Goal: Task Accomplishment & Management: Manage account settings

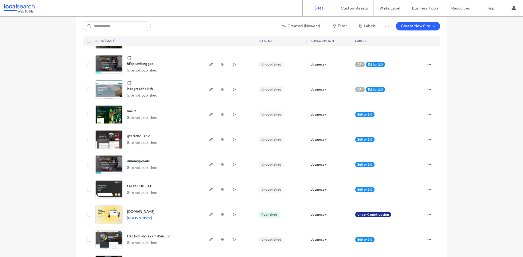
scroll to position [27, 0]
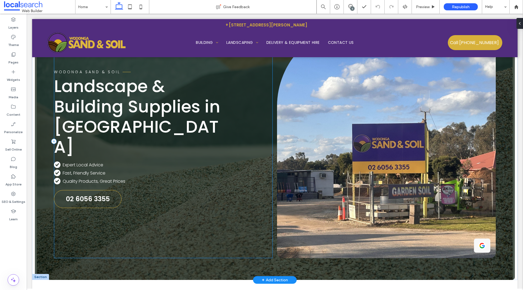
scroll to position [41, 0]
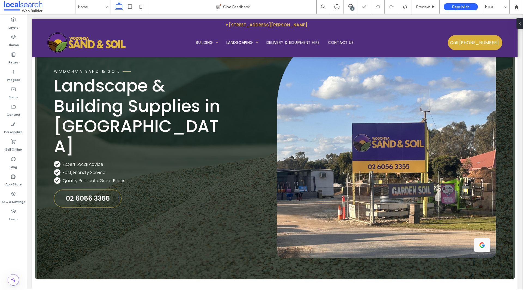
click at [351, 9] on div "5" at bounding box center [352, 9] width 4 height 4
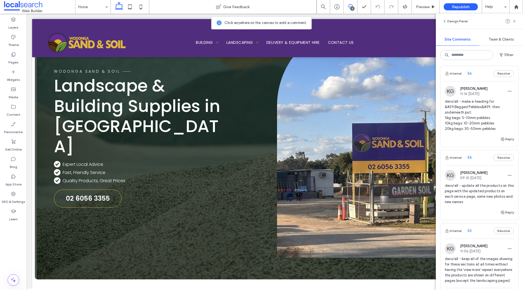
scroll to position [218, 0]
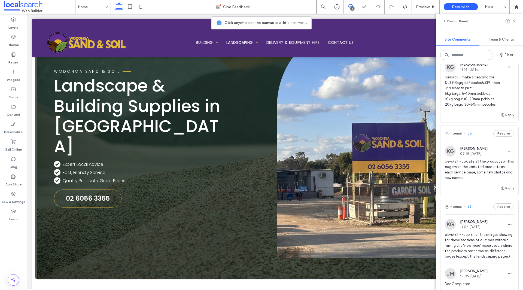
click at [487, 177] on span "devs/all - update all the products on this page with the updated products on ea…" at bounding box center [479, 170] width 69 height 22
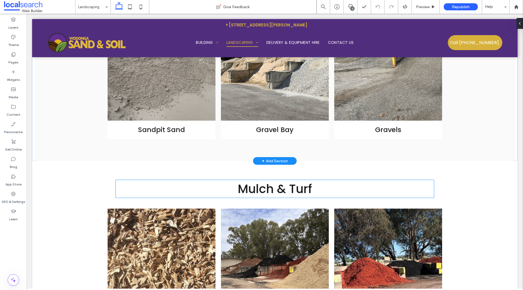
scroll to position [438, 0]
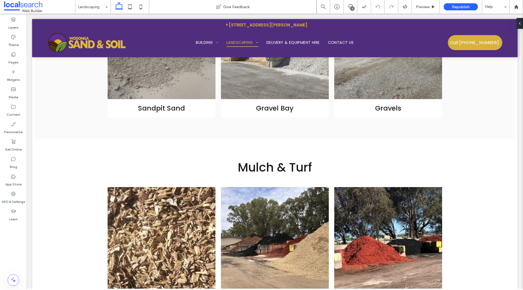
click at [352, 9] on div "5" at bounding box center [352, 9] width 4 height 4
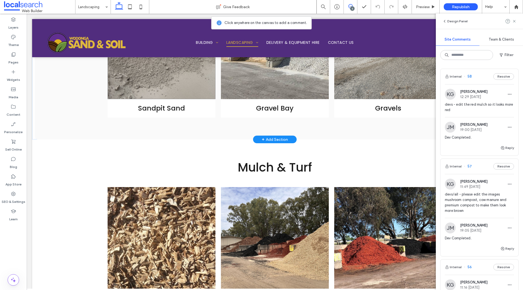
scroll to position [274, 0]
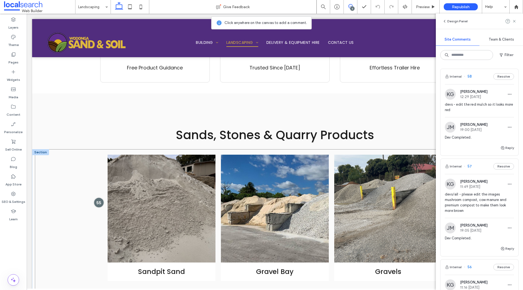
click at [99, 203] on div at bounding box center [99, 203] width 10 height 10
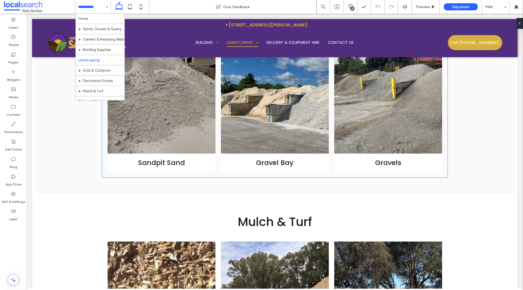
scroll to position [192, 0]
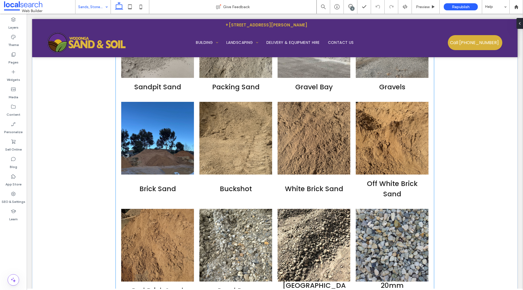
scroll to position [599, 0]
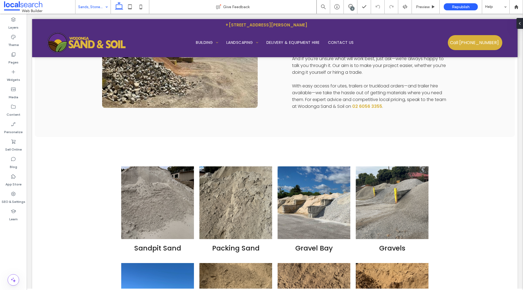
click at [97, 12] on input at bounding box center [91, 7] width 27 height 14
click at [94, 7] on input at bounding box center [91, 7] width 27 height 14
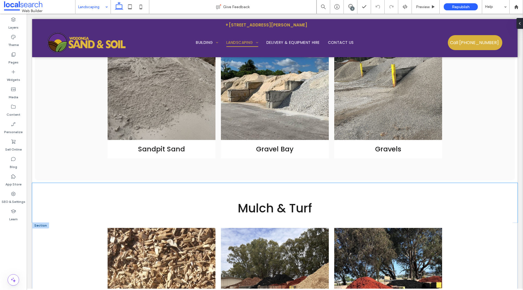
scroll to position [327, 0]
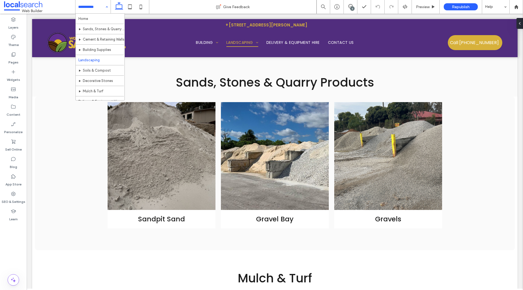
click at [97, 6] on input at bounding box center [91, 7] width 27 height 14
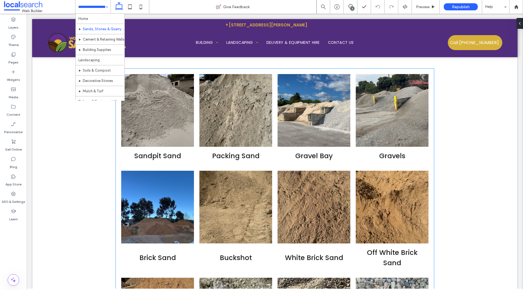
scroll to position [653, 0]
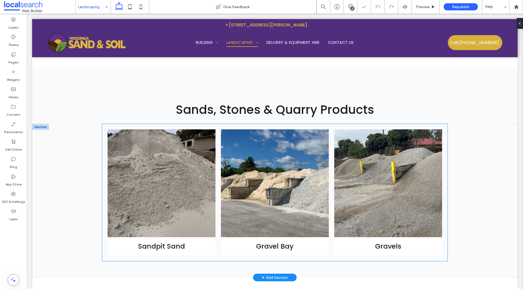
scroll to position [327, 0]
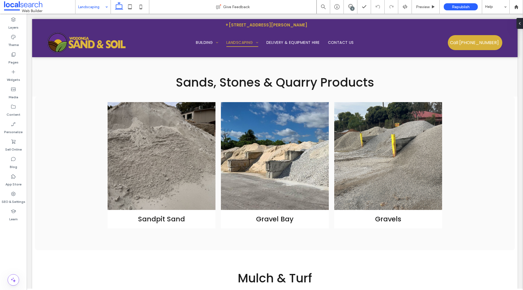
click at [94, 4] on input at bounding box center [91, 7] width 27 height 14
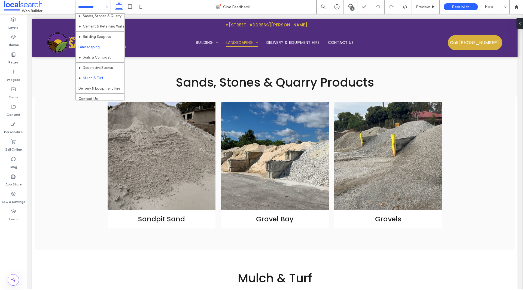
scroll to position [16, 0]
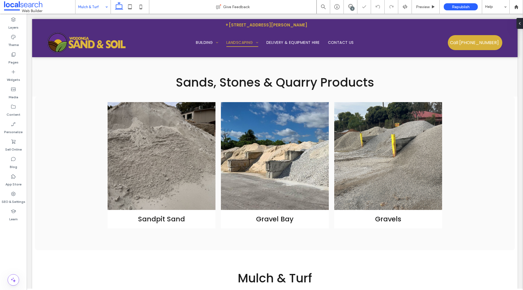
click at [103, 8] on input at bounding box center [91, 7] width 27 height 14
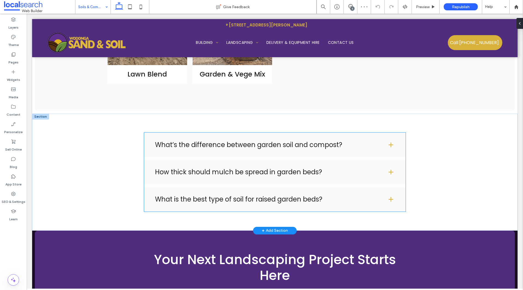
scroll to position [817, 0]
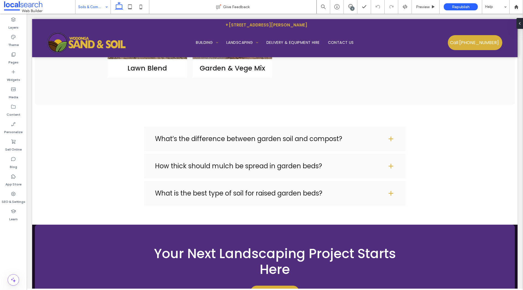
click at [97, 10] on input at bounding box center [91, 7] width 27 height 14
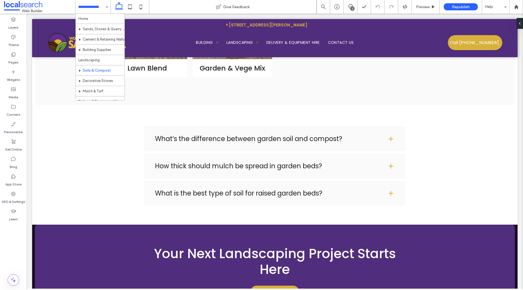
scroll to position [16, 0]
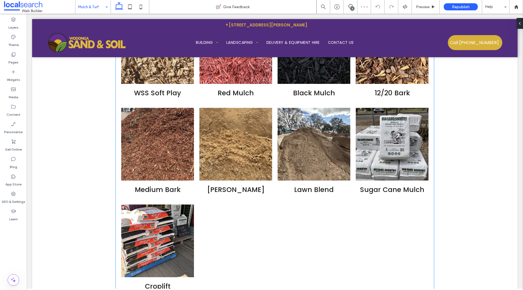
scroll to position [1579, 0]
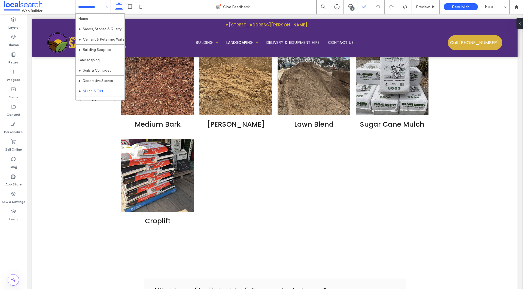
click at [353, 7] on div "5" at bounding box center [352, 9] width 4 height 4
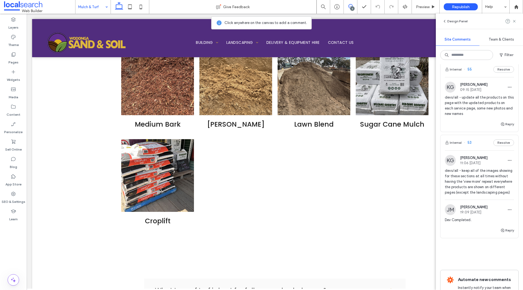
scroll to position [272, 0]
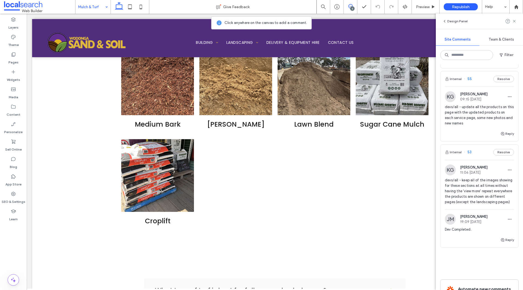
click at [475, 109] on span "devs/all - update all the products on this page with the updated products on ea…" at bounding box center [479, 115] width 69 height 22
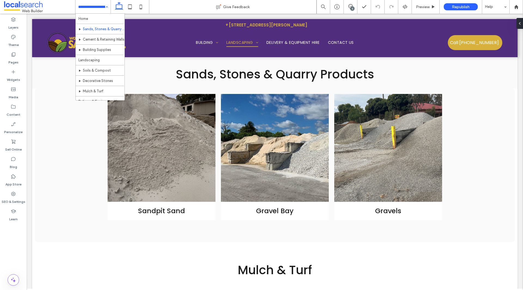
click at [91, 9] on input at bounding box center [91, 7] width 27 height 14
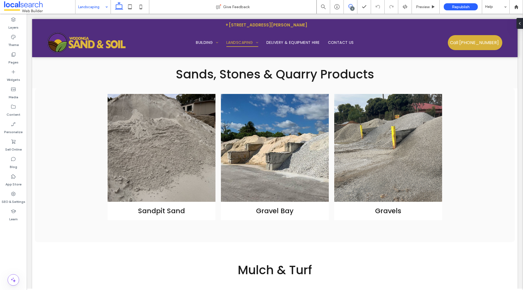
click at [353, 5] on span at bounding box center [350, 6] width 13 height 4
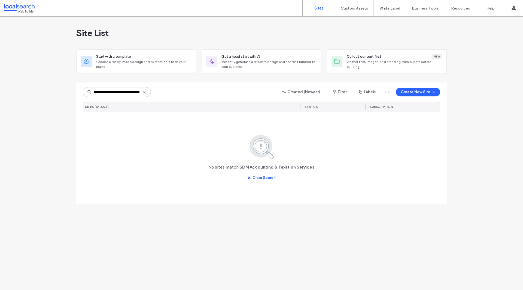
click at [108, 95] on input "**********" at bounding box center [117, 92] width 68 height 10
drag, startPoint x: 110, startPoint y: 94, endPoint x: 105, endPoint y: 95, distance: 4.5
click at [105, 95] on input "**********" at bounding box center [117, 92] width 68 height 10
click at [128, 92] on input "**********" at bounding box center [117, 92] width 68 height 10
click at [103, 91] on input "**********" at bounding box center [117, 92] width 68 height 10
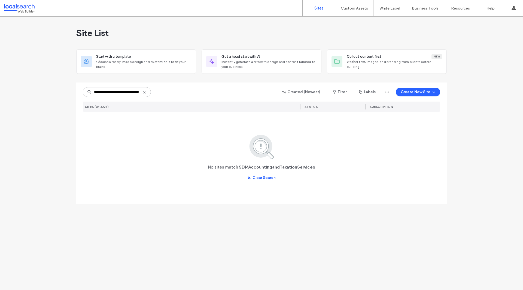
click at [102, 91] on input "**********" at bounding box center [117, 92] width 68 height 10
drag, startPoint x: 102, startPoint y: 92, endPoint x: 90, endPoint y: 91, distance: 11.4
click at [90, 91] on div "**********" at bounding box center [117, 92] width 68 height 10
click at [103, 95] on input "**********" at bounding box center [117, 92] width 68 height 10
click at [128, 92] on input "**********" at bounding box center [117, 92] width 68 height 10
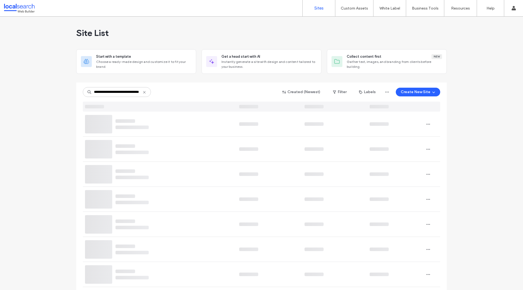
scroll to position [0, 17]
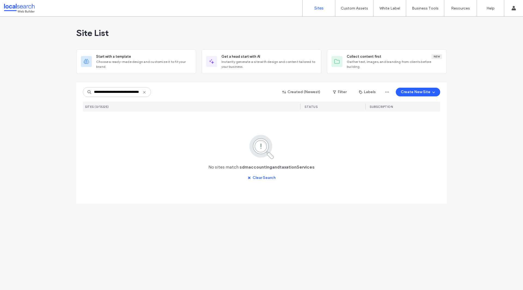
drag, startPoint x: 121, startPoint y: 92, endPoint x: 146, endPoint y: 91, distance: 25.1
click at [146, 91] on div "**********" at bounding box center [117, 92] width 68 height 10
click at [126, 94] on input "**********" at bounding box center [117, 92] width 68 height 10
drag, startPoint x: 137, startPoint y: 93, endPoint x: 123, endPoint y: 94, distance: 13.6
click at [123, 94] on input "**********" at bounding box center [117, 92] width 68 height 10
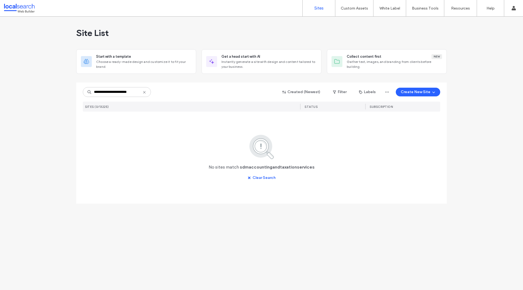
scroll to position [0, 0]
drag, startPoint x: 102, startPoint y: 93, endPoint x: 132, endPoint y: 92, distance: 30.2
click at [132, 92] on input "**********" at bounding box center [117, 92] width 68 height 10
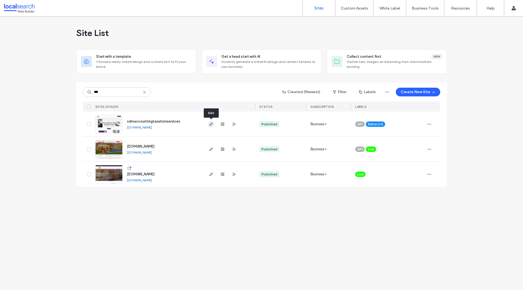
type input "***"
click at [209, 124] on icon "button" at bounding box center [211, 124] width 4 height 4
type input "***"
click at [231, 124] on span "button" at bounding box center [234, 124] width 7 height 7
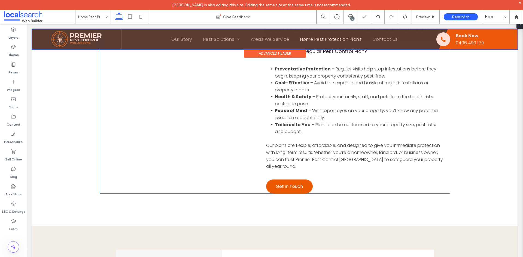
scroll to position [327, 0]
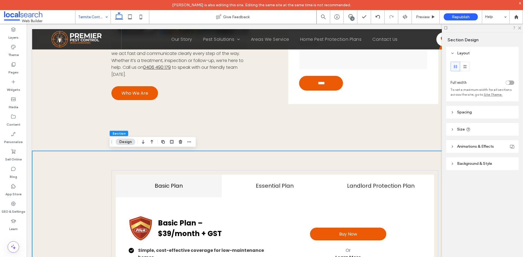
click at [478, 114] on header "Spacing" at bounding box center [482, 112] width 72 height 13
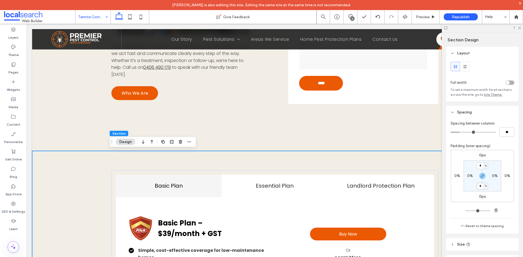
click at [481, 187] on input "*" at bounding box center [479, 186] width 7 height 7
click at [481, 179] on span "button" at bounding box center [482, 176] width 7 height 7
click at [481, 187] on label "4%" at bounding box center [482, 186] width 6 height 5
type input "*"
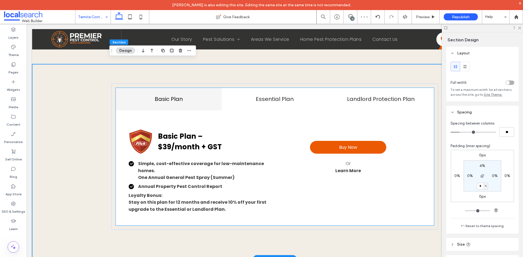
scroll to position [599, 0]
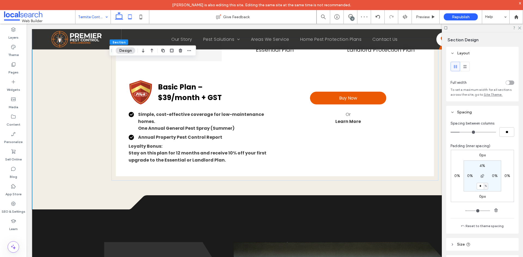
click at [126, 13] on icon at bounding box center [129, 16] width 11 height 11
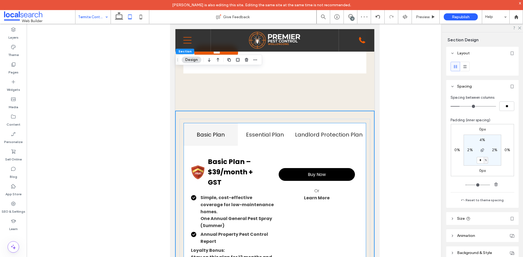
scroll to position [597, 0]
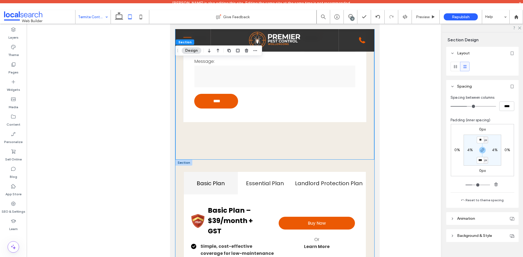
click at [364, 169] on div "Basic Plan Essential Plan Landlord Protection Plan Basic Plan – $39/month + GST…" at bounding box center [274, 254] width 199 height 188
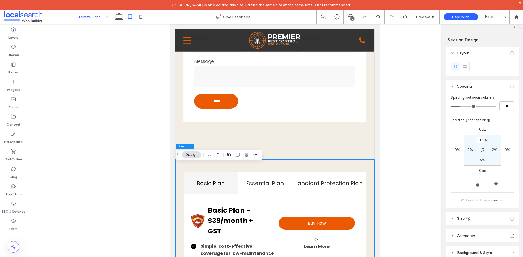
click at [479, 160] on label "6%" at bounding box center [481, 160] width 5 height 5
type input "*"
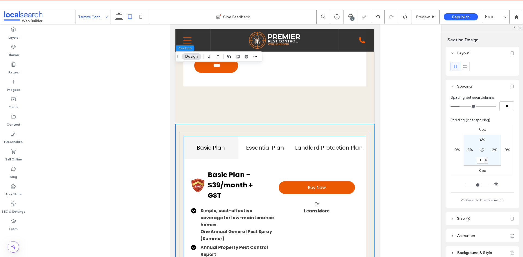
scroll to position [733, 0]
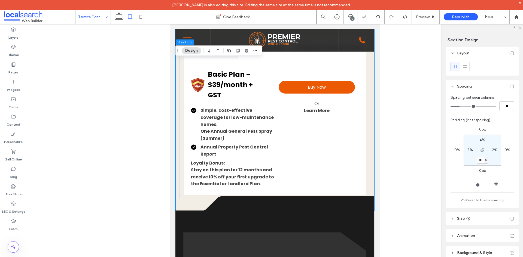
type input "**"
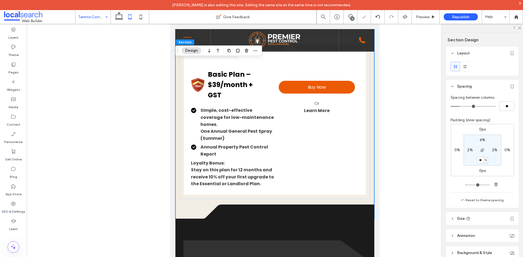
click at [480, 161] on input "**" at bounding box center [479, 160] width 7 height 7
type input "**"
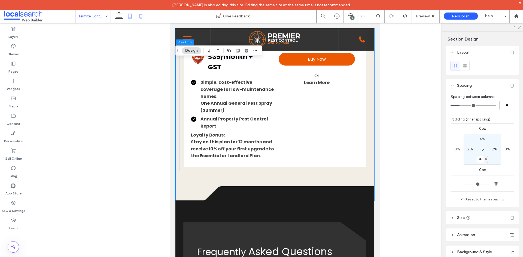
click at [140, 17] on icon at bounding box center [140, 16] width 11 height 11
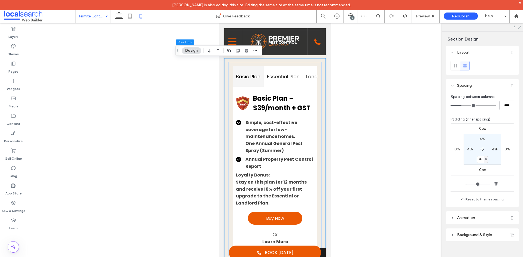
type input "*"
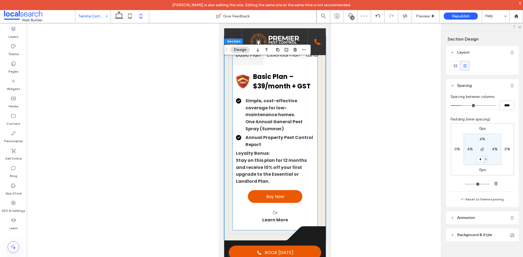
scroll to position [748, 0]
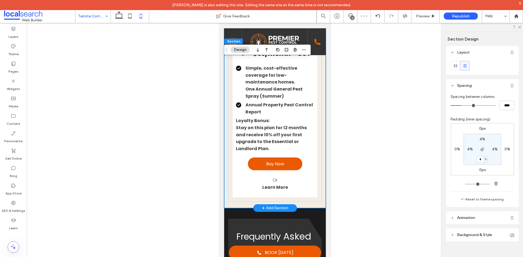
click at [320, 157] on div "Basic Plan Essential Plan Landlord Protection Plan Basic Plan – $39/month + GST…" at bounding box center [275, 106] width 102 height 204
click at [479, 161] on input "*" at bounding box center [479, 159] width 7 height 7
type input "**"
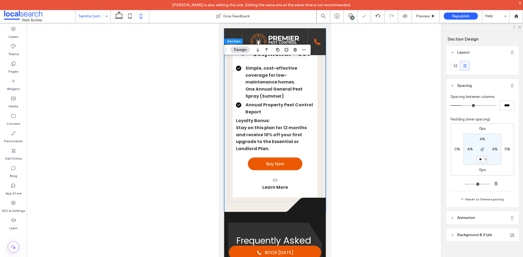
click at [478, 160] on input "**" at bounding box center [479, 159] width 7 height 7
type input "**"
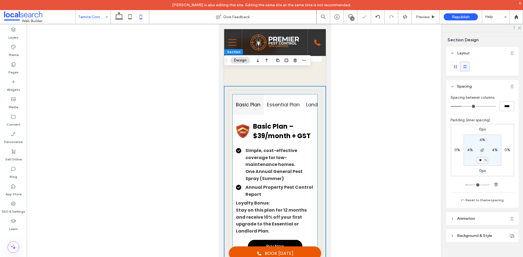
scroll to position [585, 0]
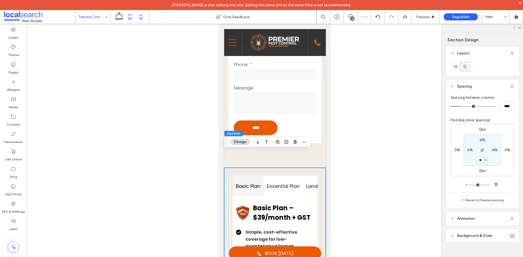
click at [131, 17] on icon at bounding box center [129, 16] width 11 height 11
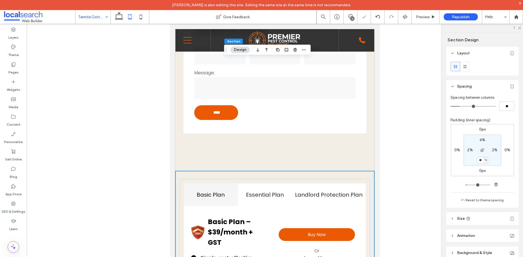
scroll to position [714, 0]
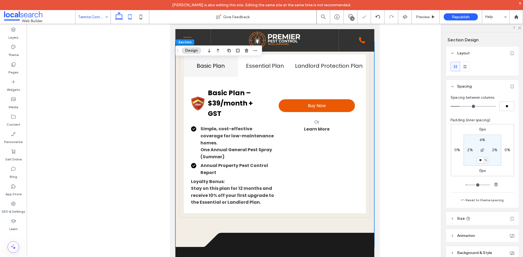
click at [122, 17] on use at bounding box center [119, 16] width 8 height 8
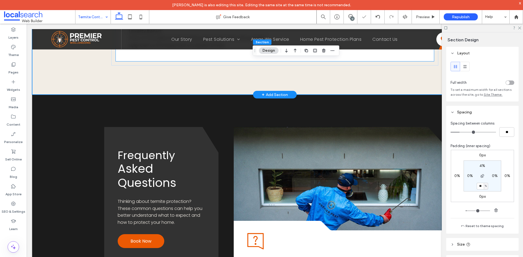
type input "*"
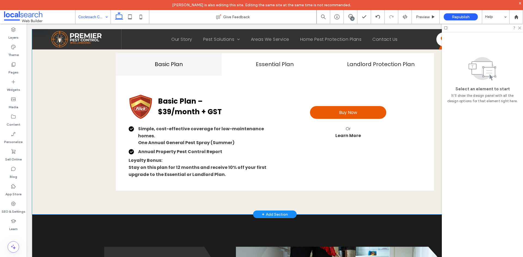
click at [76, 182] on div "Basic Plan Essential Plan Landlord Protection Plan Basic Plan – $39/month + GST…" at bounding box center [274, 121] width 485 height 185
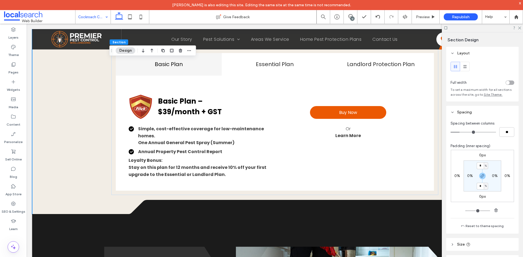
click at [476, 186] on input "*" at bounding box center [479, 186] width 7 height 7
click at [480, 179] on span "button" at bounding box center [482, 176] width 7 height 7
click at [479, 187] on label "4%" at bounding box center [482, 186] width 6 height 5
type input "*"
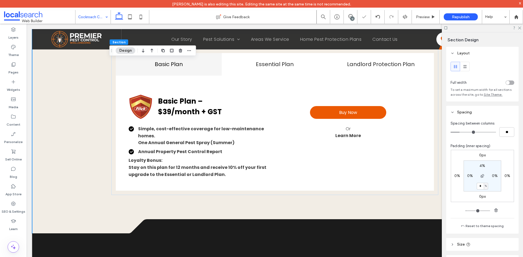
click at [478, 186] on input "*" at bounding box center [479, 186] width 7 height 7
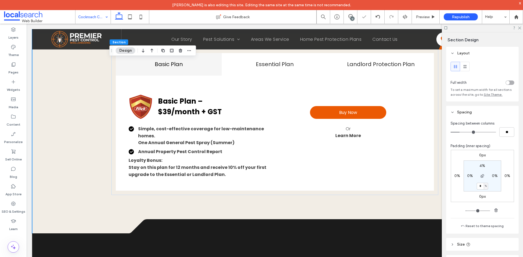
click at [478, 186] on input "*" at bounding box center [479, 186] width 7 height 7
type input "*"
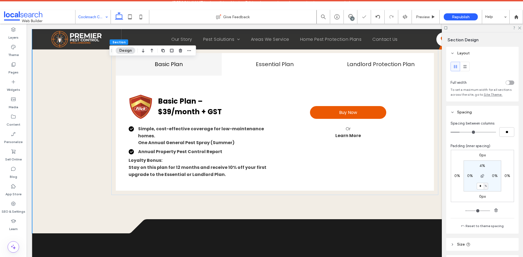
type input "*"
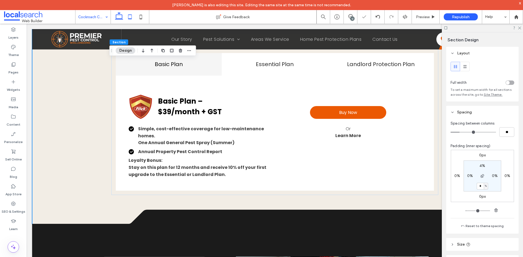
click at [132, 18] on icon at bounding box center [129, 16] width 11 height 11
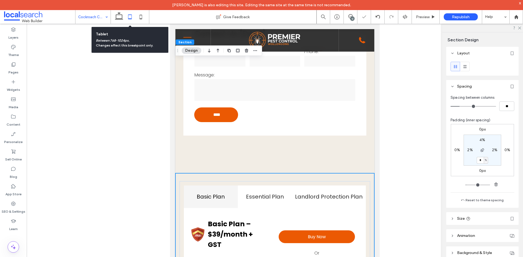
scroll to position [728, 0]
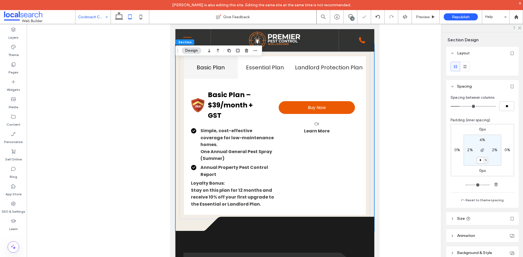
click at [481, 161] on input "*" at bounding box center [479, 160] width 7 height 7
type input "**"
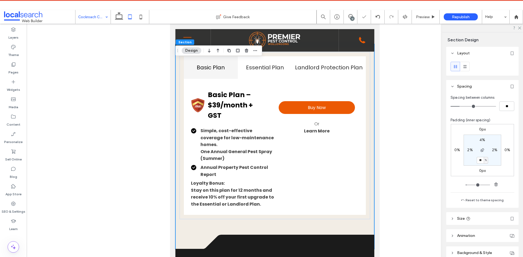
drag, startPoint x: 140, startPoint y: 21, endPoint x: 175, endPoint y: 57, distance: 50.8
click at [141, 21] on icon at bounding box center [140, 16] width 11 height 11
type input "*"
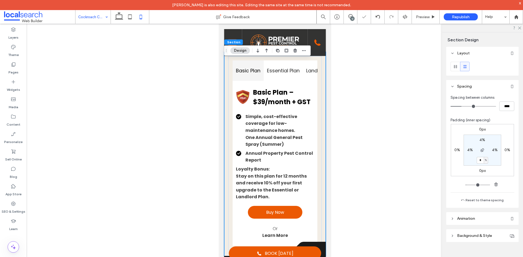
click at [479, 165] on section "4% 4% * % 4%" at bounding box center [482, 150] width 38 height 31
click at [479, 164] on section "4% 4% * % 4%" at bounding box center [482, 150] width 38 height 31
click at [480, 164] on input "*" at bounding box center [479, 160] width 7 height 7
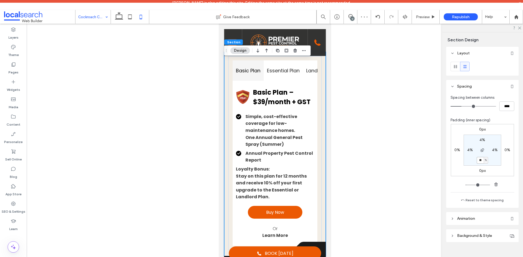
type input "**"
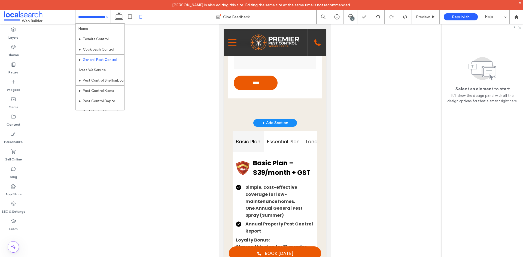
scroll to position [708, 0]
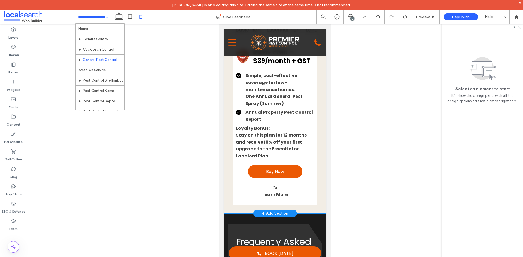
click at [318, 179] on div "Basic Plan Essential Plan Landlord Protection Plan Basic Plan – $39/month + GST…" at bounding box center [275, 112] width 102 height 203
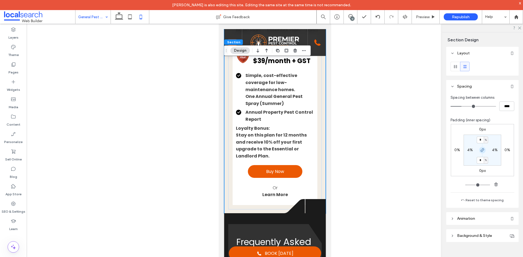
click at [480, 149] on icon "button" at bounding box center [482, 150] width 4 height 4
click at [481, 159] on label "4%" at bounding box center [482, 160] width 6 height 5
type input "**"
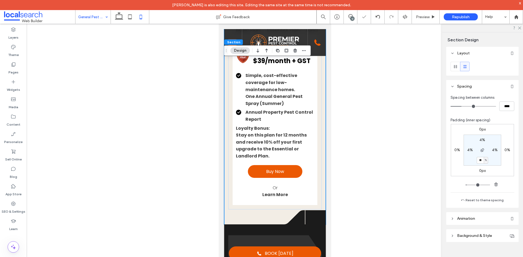
click at [131, 19] on use at bounding box center [130, 16] width 4 height 5
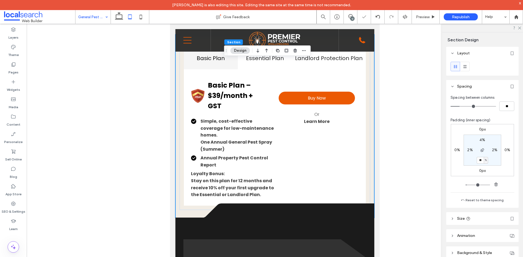
type input "*"
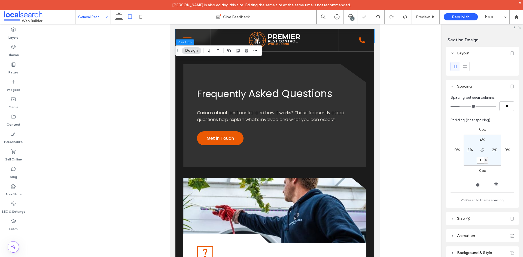
click at [477, 161] on input "*" at bounding box center [479, 160] width 7 height 7
type input "**"
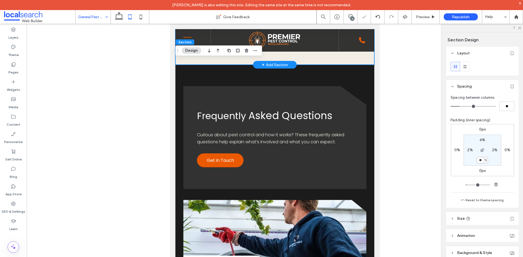
scroll to position [720, 0]
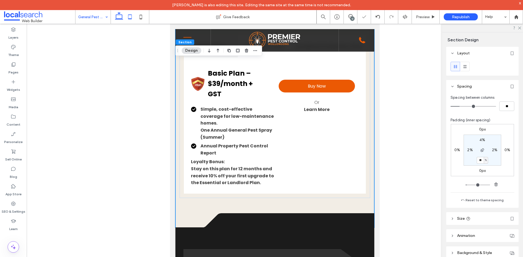
click at [118, 19] on use at bounding box center [119, 16] width 8 height 8
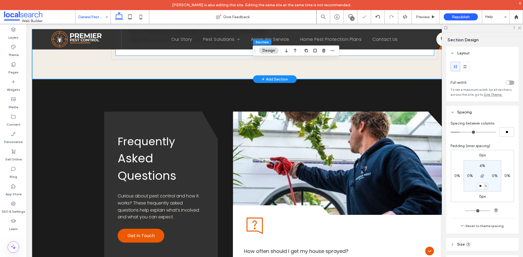
type input "*"
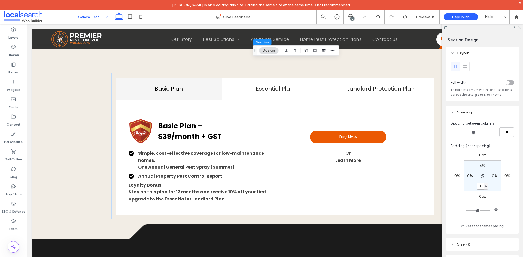
click at [479, 187] on input "*" at bounding box center [479, 186] width 7 height 7
type input "*"
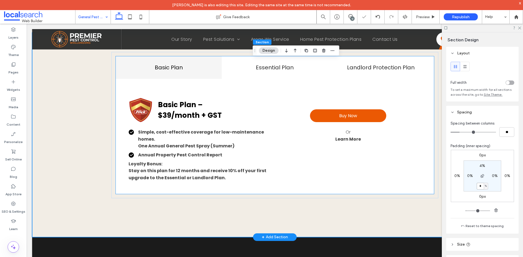
scroll to position [587, 0]
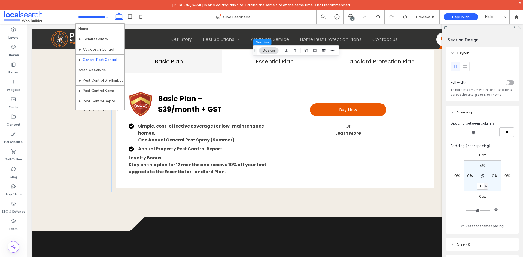
drag, startPoint x: 105, startPoint y: 17, endPoint x: 80, endPoint y: 2, distance: 29.1
click at [89, 15] on input at bounding box center [91, 17] width 27 height 14
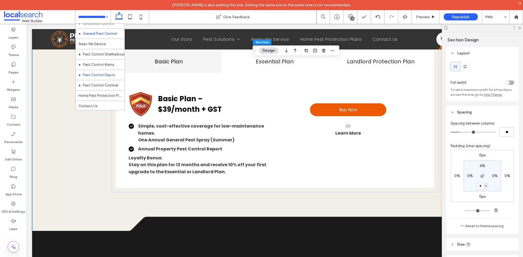
scroll to position [26, 0]
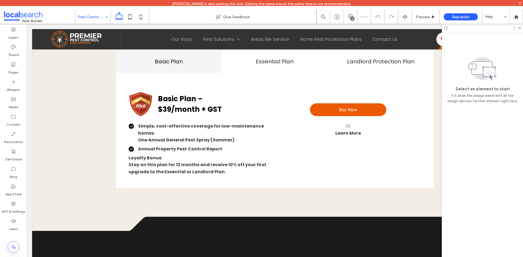
click at [88, 15] on input at bounding box center [91, 17] width 27 height 14
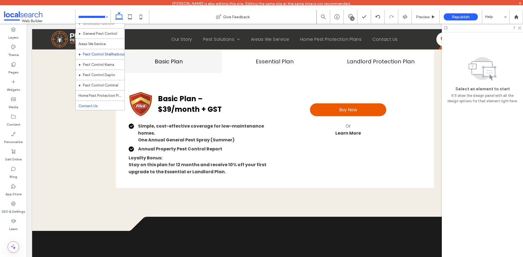
scroll to position [26, 0]
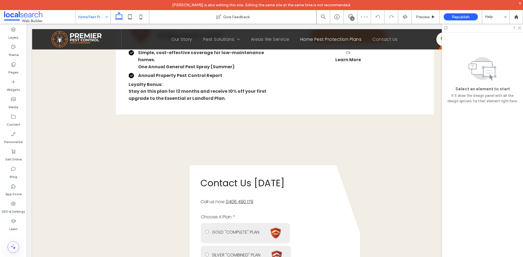
click at [101, 19] on input at bounding box center [91, 17] width 27 height 14
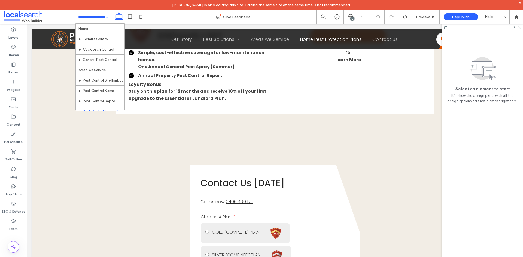
scroll to position [26, 0]
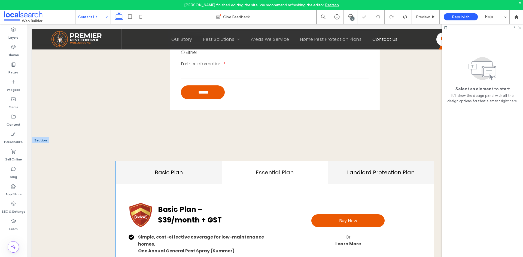
scroll to position [611, 0]
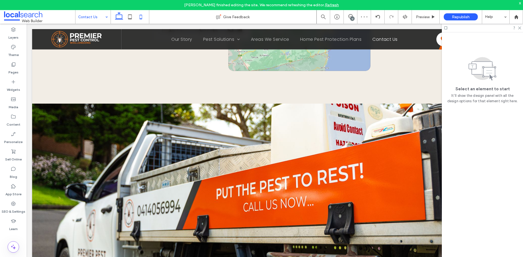
click at [139, 22] on icon at bounding box center [140, 16] width 11 height 11
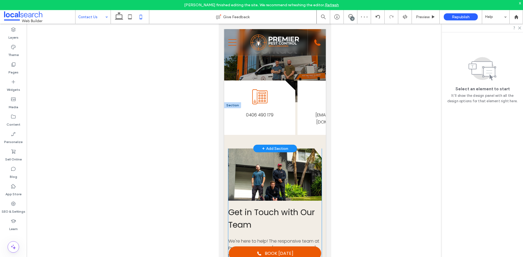
scroll to position [0, 0]
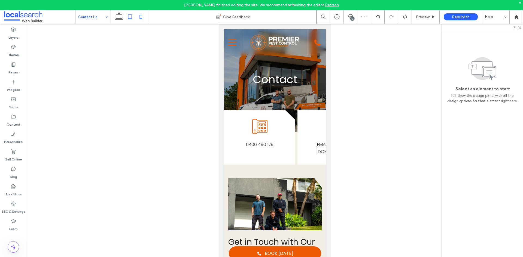
click at [132, 18] on icon at bounding box center [129, 16] width 11 height 11
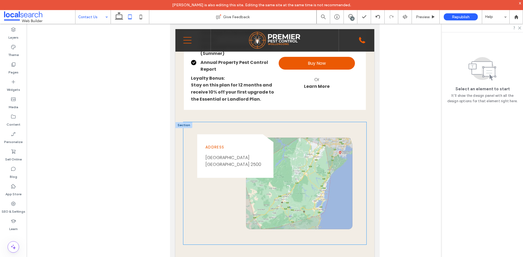
scroll to position [899, 0]
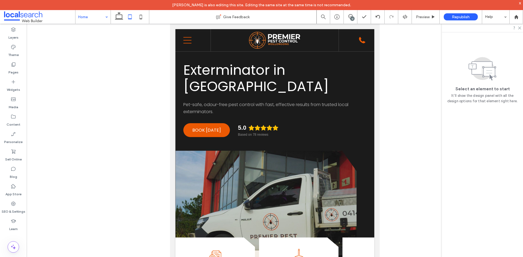
click at [521, 30] on div at bounding box center [482, 28] width 81 height 8
click at [521, 28] on div at bounding box center [482, 28] width 81 height 8
click at [519, 27] on icon at bounding box center [519, 28] width 4 height 4
click at [87, 20] on input at bounding box center [91, 17] width 27 height 14
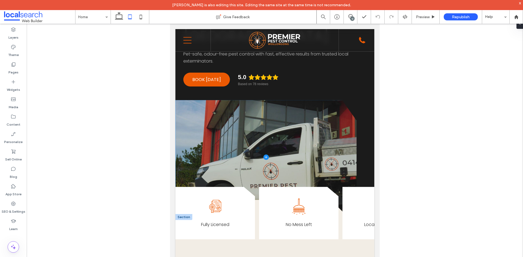
scroll to position [136, 0]
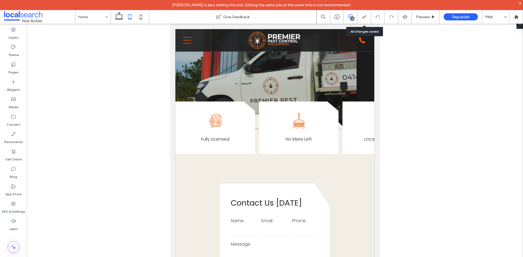
click at [353, 16] on span at bounding box center [350, 16] width 13 height 4
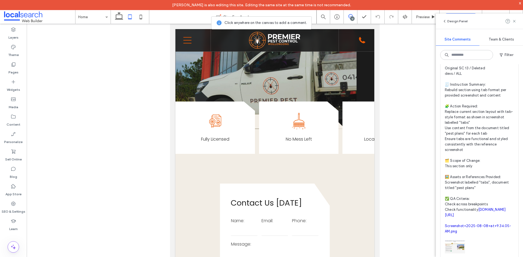
scroll to position [327, 0]
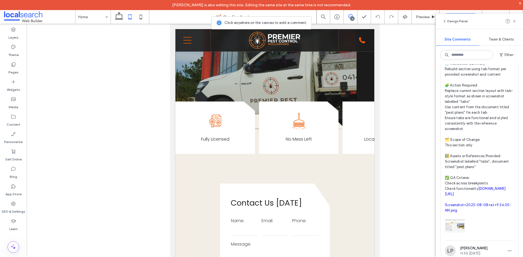
drag, startPoint x: 131, startPoint y: 18, endPoint x: 135, endPoint y: 18, distance: 3.6
click at [131, 18] on icon at bounding box center [129, 16] width 11 height 11
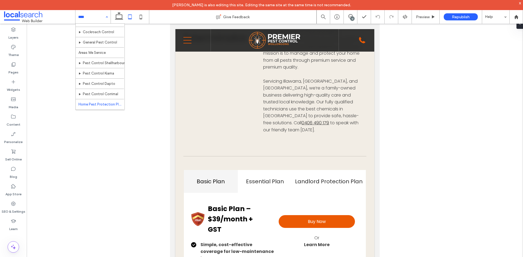
scroll to position [26, 0]
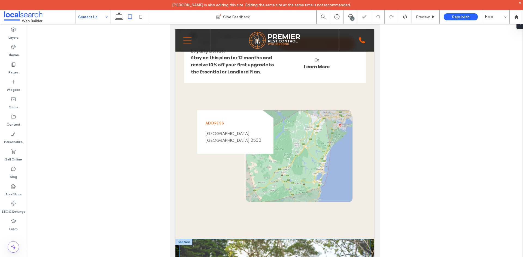
scroll to position [626, 0]
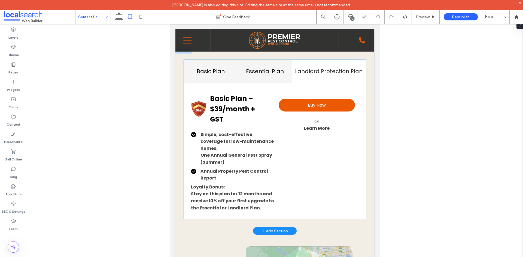
click at [263, 75] on h4 "Essential Plan" at bounding box center [264, 71] width 47 height 8
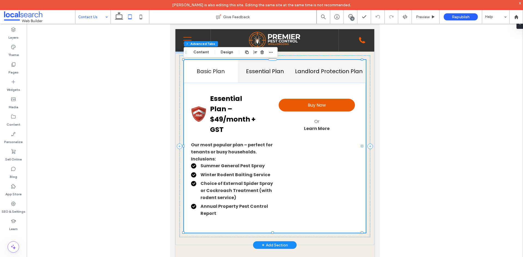
click at [309, 75] on h4 "Landlord Protection Plan" at bounding box center [329, 71] width 68 height 8
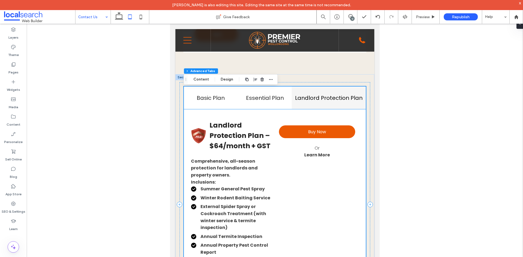
scroll to position [599, 0]
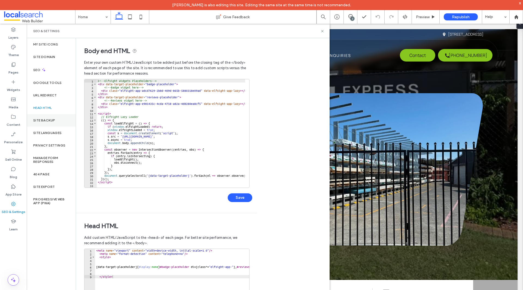
click at [42, 122] on label "Site Backup" at bounding box center [44, 120] width 22 height 4
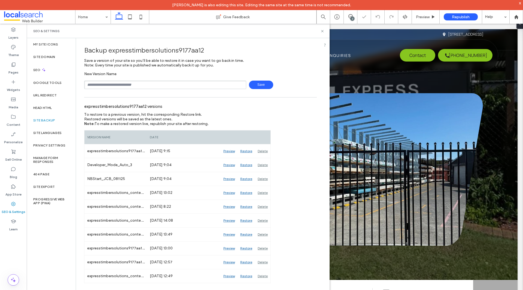
click at [106, 87] on input "text" at bounding box center [165, 85] width 162 height 8
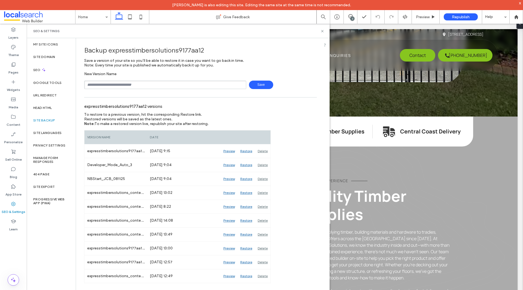
click at [111, 88] on input "text" at bounding box center [165, 85] width 162 height 8
type input "**********"
click at [262, 83] on span "Save" at bounding box center [261, 85] width 24 height 8
drag, startPoint x: 322, startPoint y: 30, endPoint x: 298, endPoint y: 1, distance: 37.5
click at [322, 30] on use at bounding box center [322, 31] width 2 height 2
